Goal: Task Accomplishment & Management: Complete application form

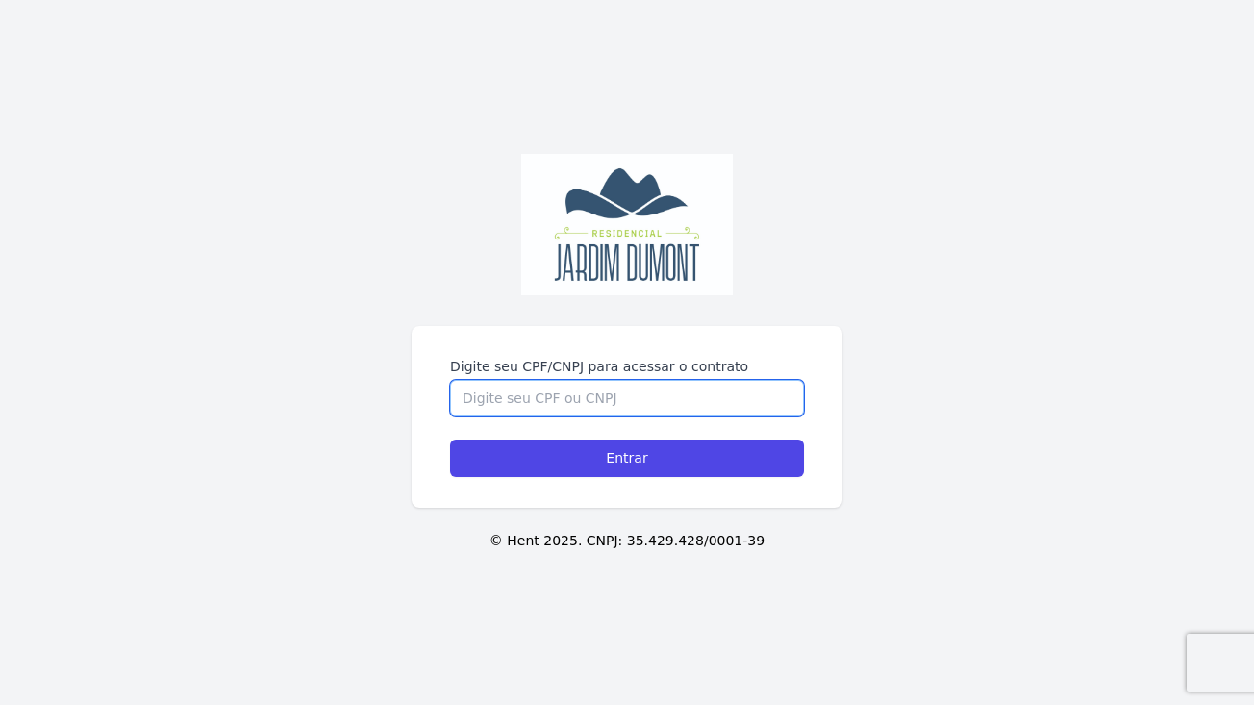
click at [542, 396] on input "Digite seu CPF/CNPJ para acessar o contrato" at bounding box center [627, 398] width 354 height 37
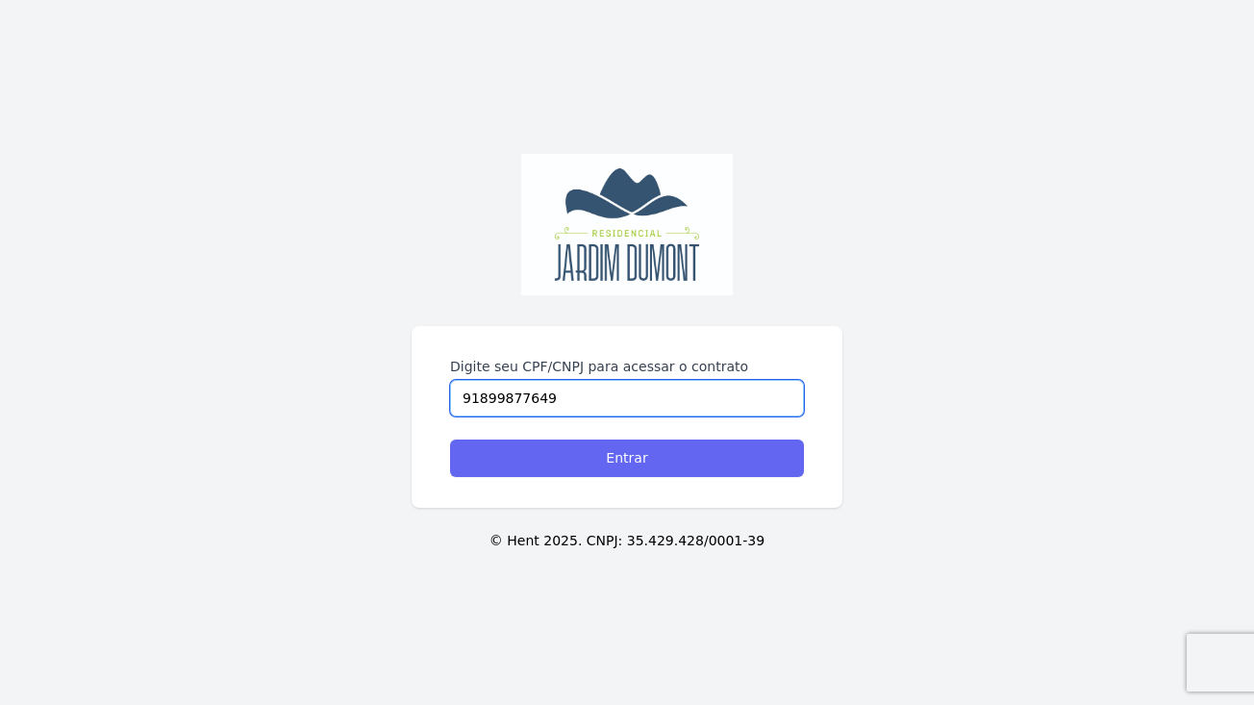
type input "91899877649"
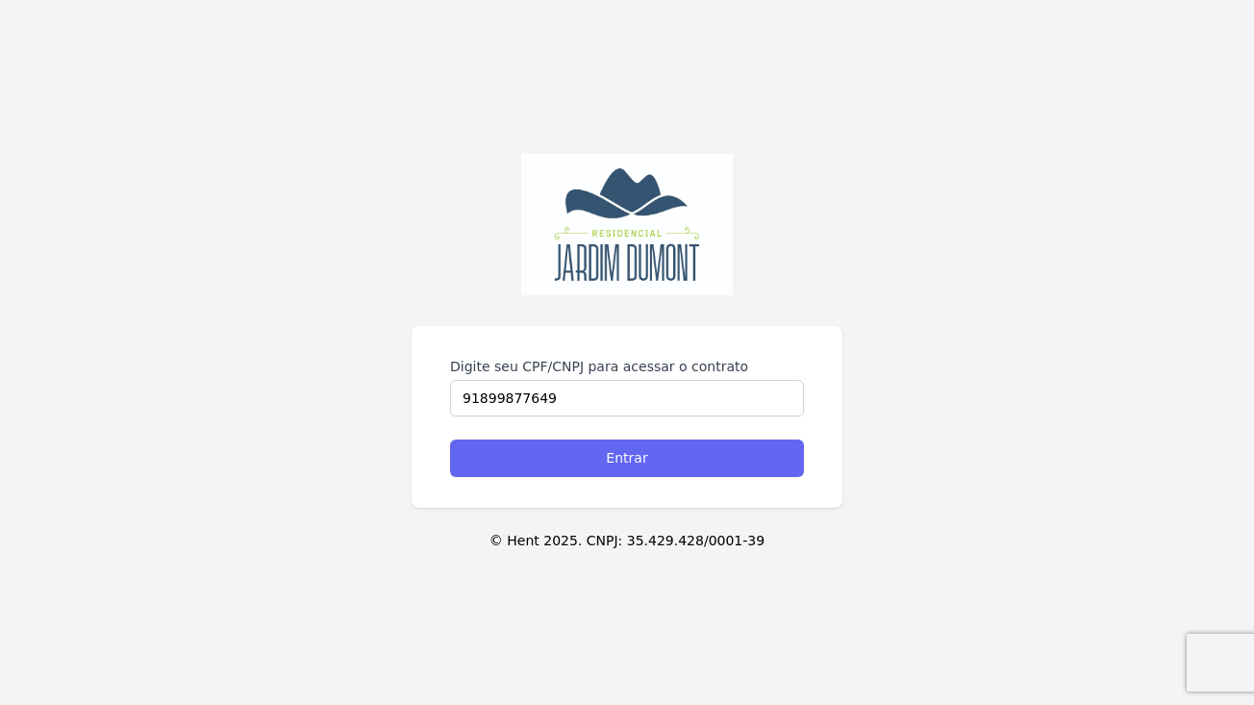
click at [539, 467] on input "Entrar" at bounding box center [627, 459] width 354 height 38
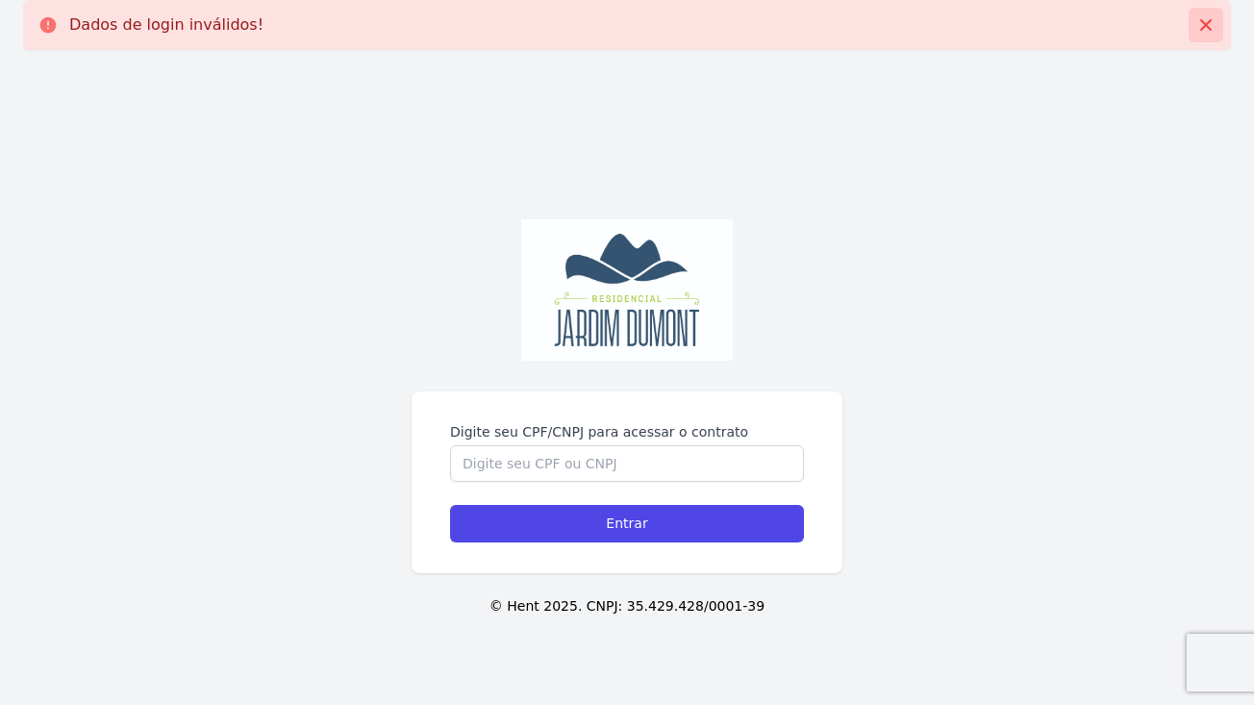
click at [1211, 21] on icon at bounding box center [1207, 25] width 12 height 12
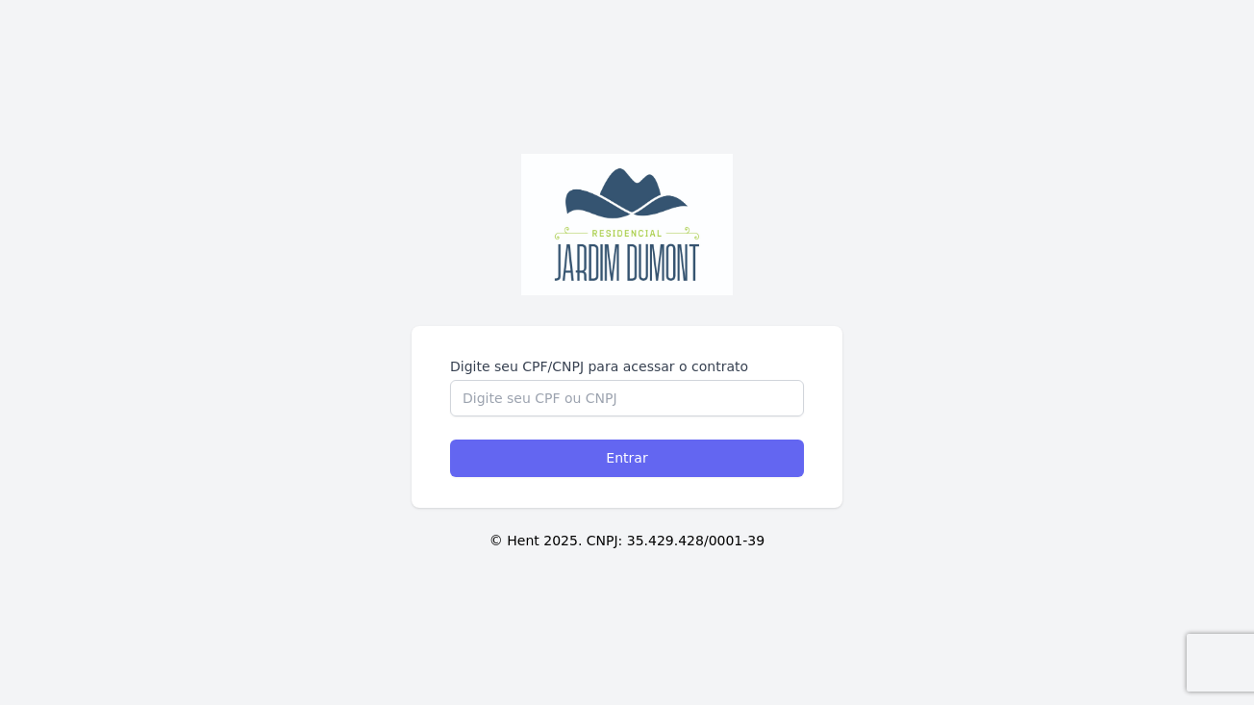
click at [637, 464] on input "Entrar" at bounding box center [627, 459] width 354 height 38
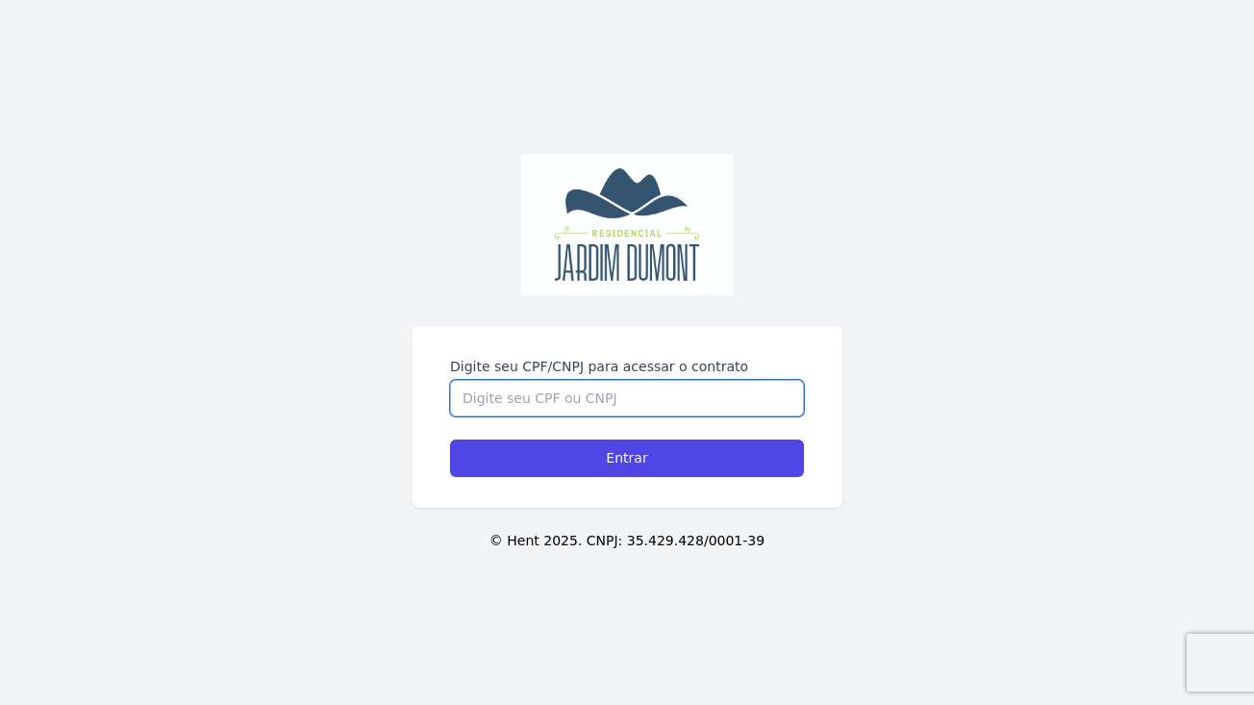
click at [544, 404] on input "Digite seu CPF/CNPJ para acessar o contrato" at bounding box center [627, 398] width 354 height 37
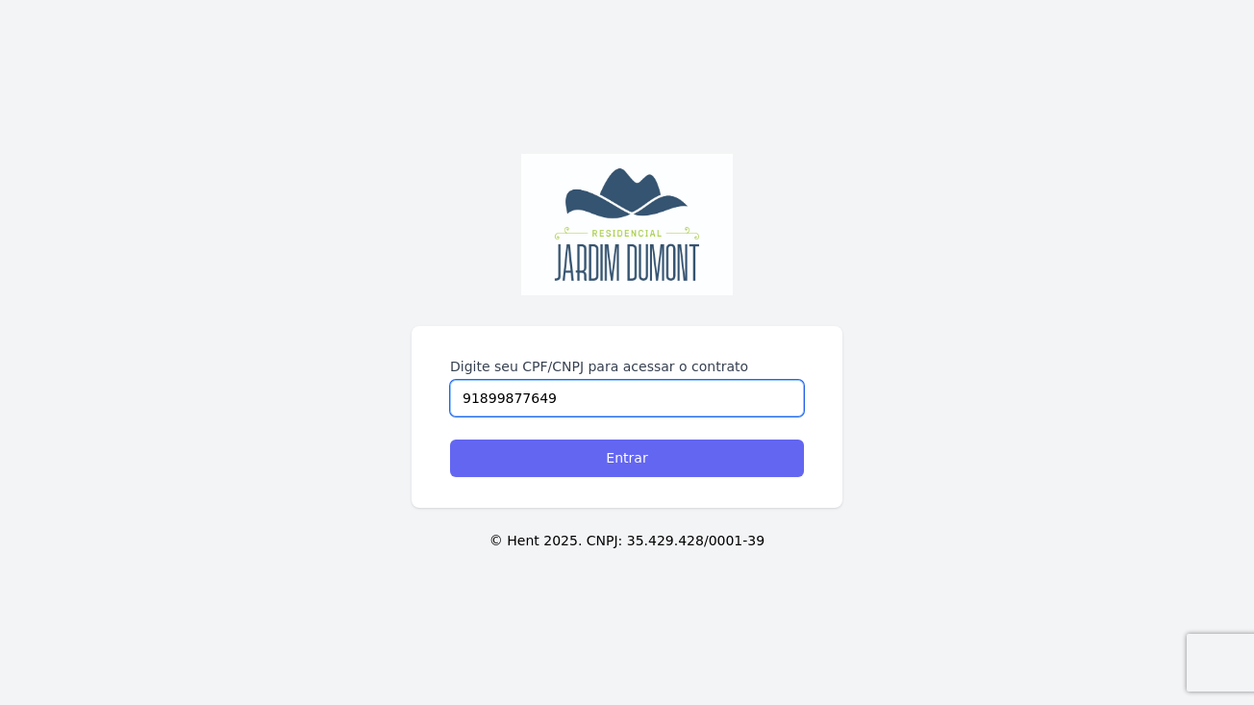
type input "91899877649"
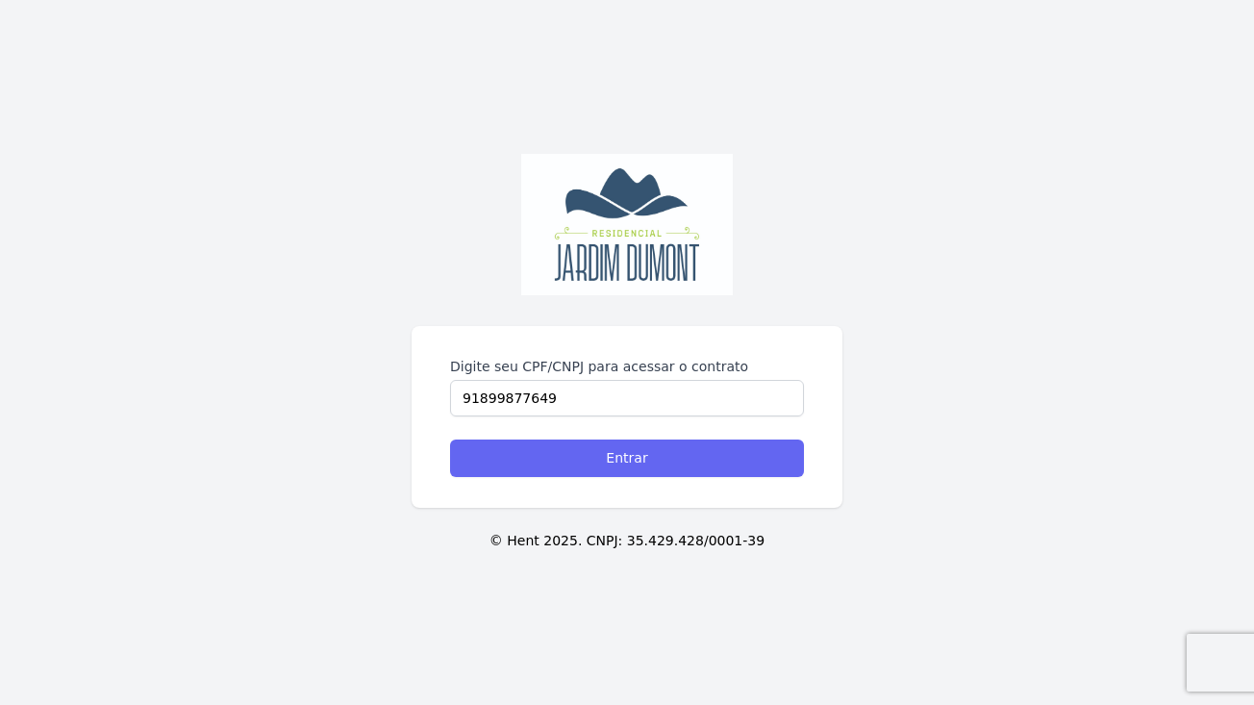
click at [569, 453] on input "Entrar" at bounding box center [627, 459] width 354 height 38
